Goal: Task Accomplishment & Management: Use online tool/utility

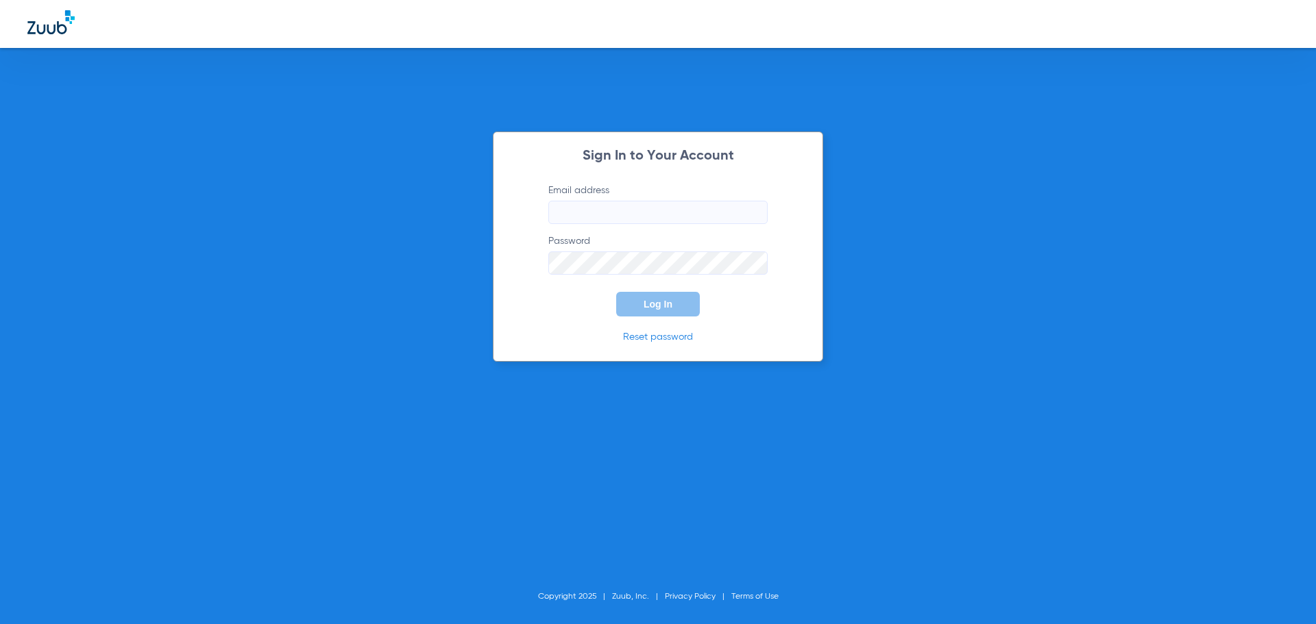
click at [687, 220] on input "Email address" at bounding box center [657, 212] width 219 height 23
type input "[EMAIL_ADDRESS][DOMAIN_NAME]"
click at [616, 292] on button "Log In" at bounding box center [658, 304] width 84 height 25
